Goal: Transaction & Acquisition: Purchase product/service

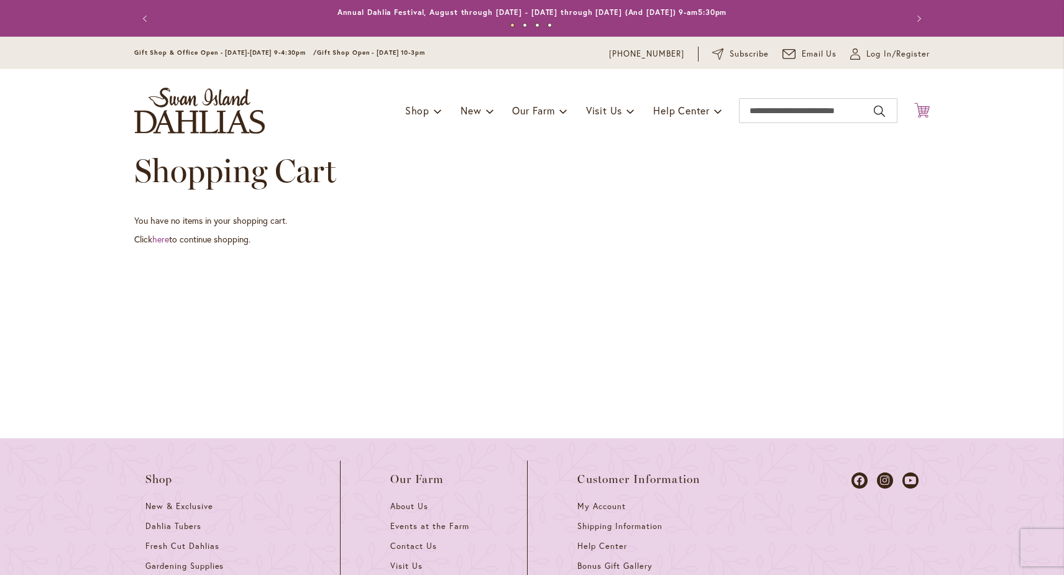
click at [925, 105] on icon "Cart .cls-1 { fill: #231f20; }" at bounding box center [922, 111] width 16 height 16
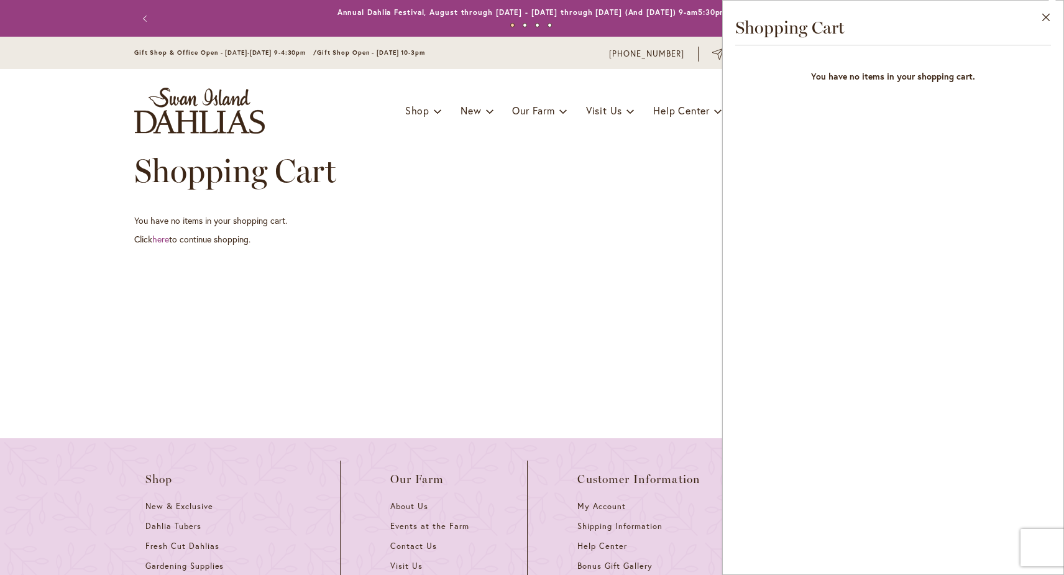
click at [701, 165] on div "Shopping Cart" at bounding box center [532, 183] width 796 height 62
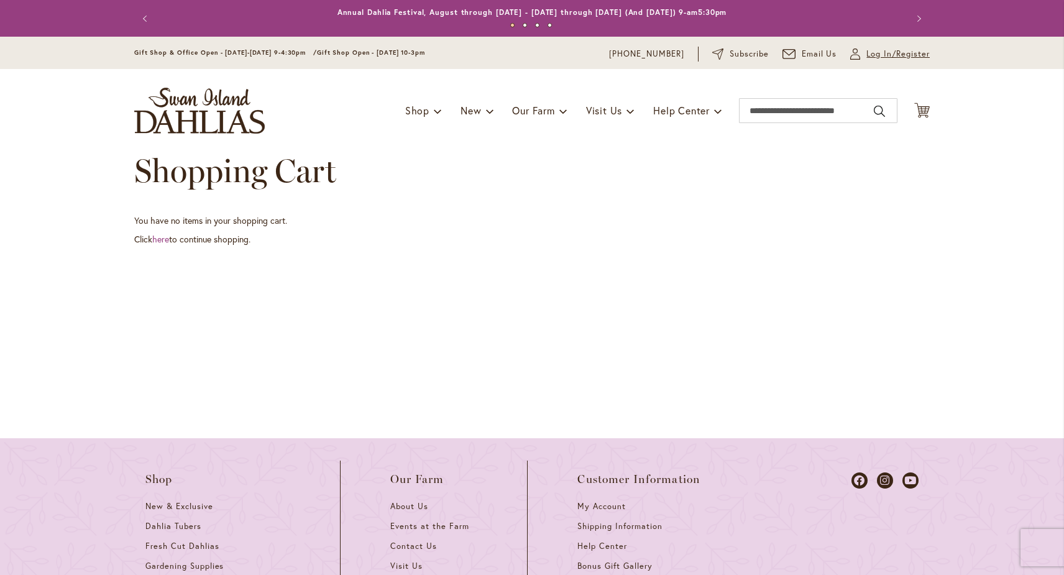
click at [900, 55] on span "Log In/Register" at bounding box center [898, 54] width 63 height 12
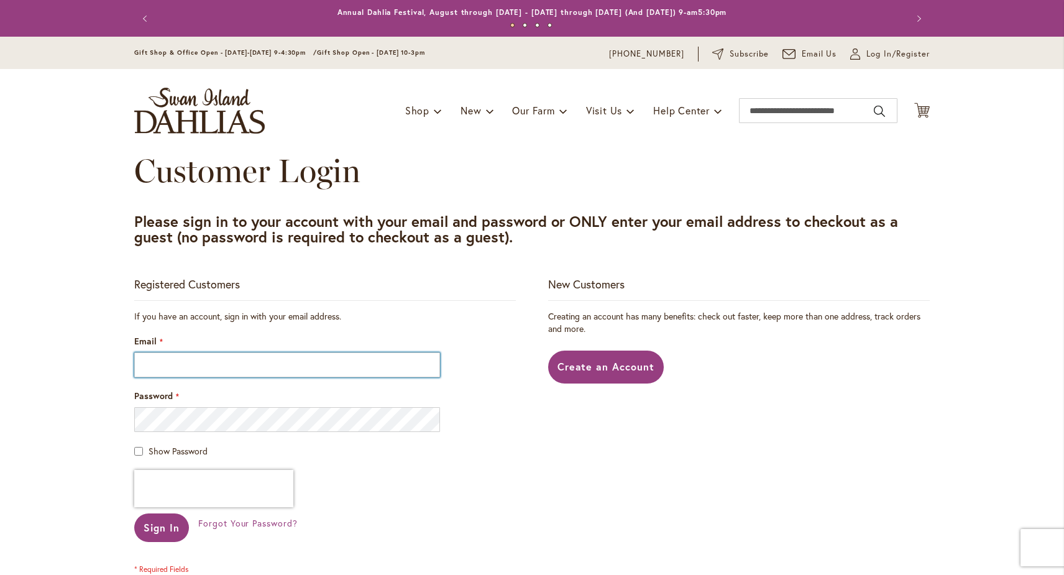
click at [391, 361] on input "Email" at bounding box center [287, 364] width 306 height 25
type input "**********"
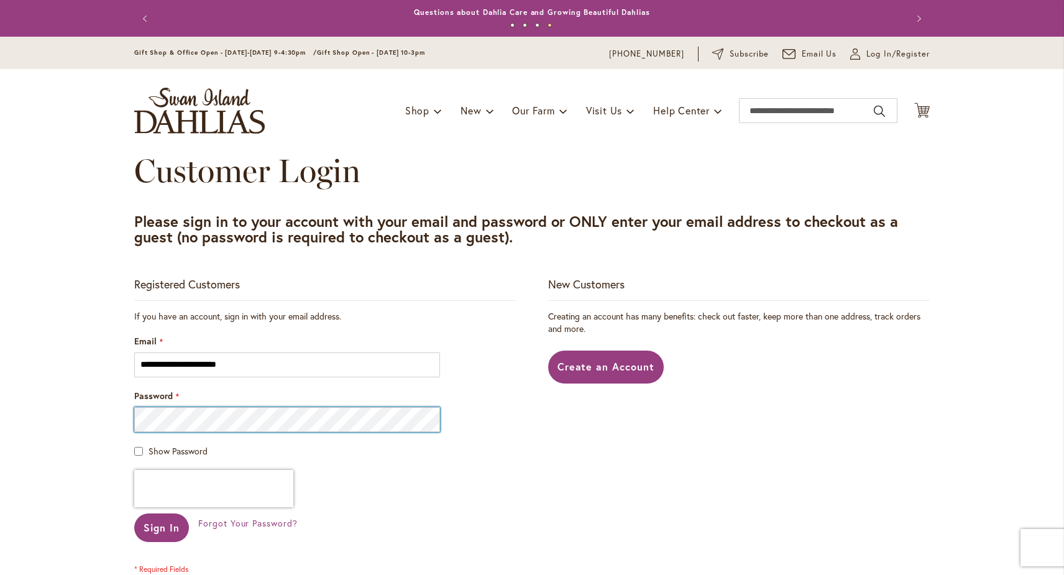
click at [134, 513] on button "Sign In" at bounding box center [161, 527] width 55 height 29
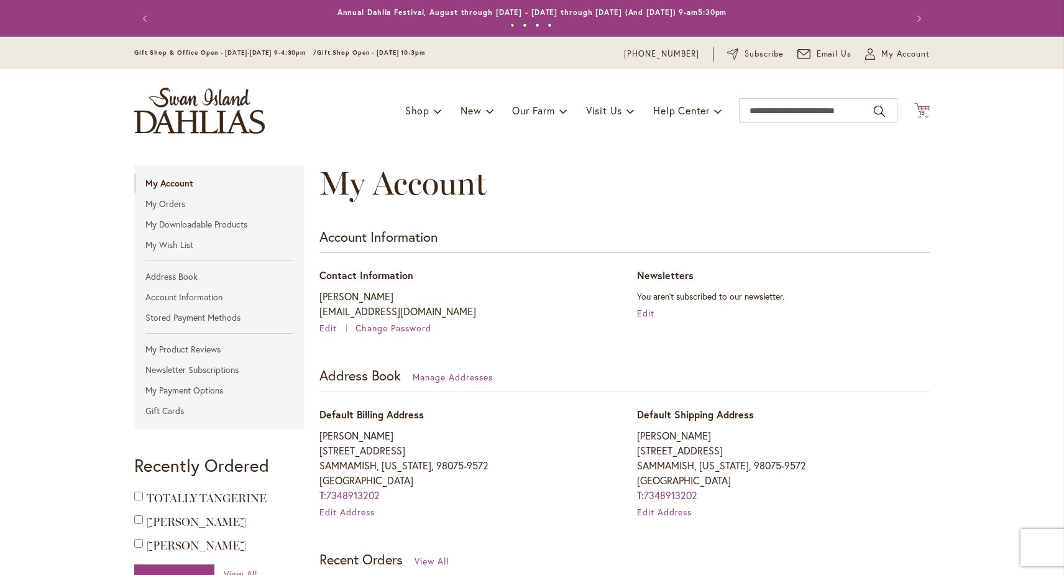
click at [917, 115] on span "15 15 items" at bounding box center [922, 113] width 12 height 6
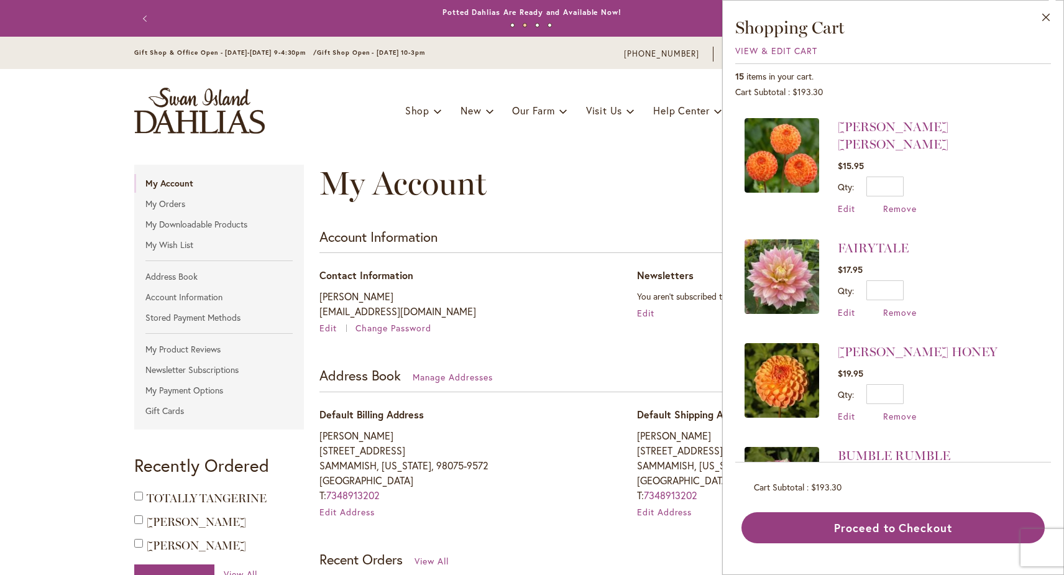
scroll to position [1103, 0]
